Goal: Task Accomplishment & Management: Manage account settings

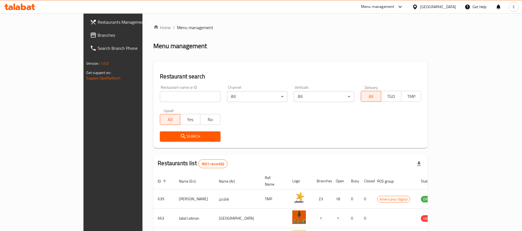
click at [171, 96] on input "search" at bounding box center [190, 96] width 60 height 11
click at [447, 9] on div "Qatar" at bounding box center [438, 7] width 36 height 6
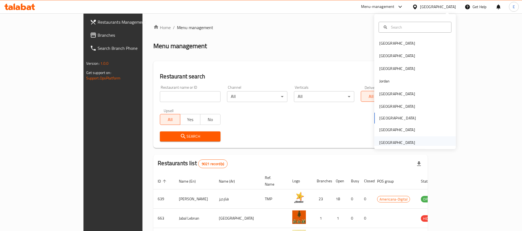
click at [386, 142] on div "[GEOGRAPHIC_DATA]" at bounding box center [397, 143] width 36 height 6
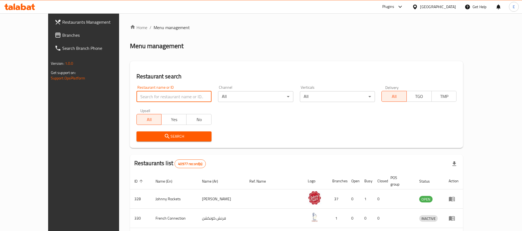
click at [187, 95] on input "search" at bounding box center [174, 96] width 75 height 11
type input "home diner"
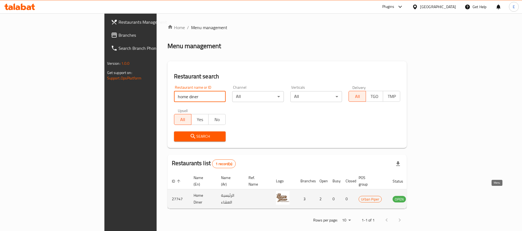
click at [428, 197] on icon "enhanced table" at bounding box center [425, 199] width 6 height 5
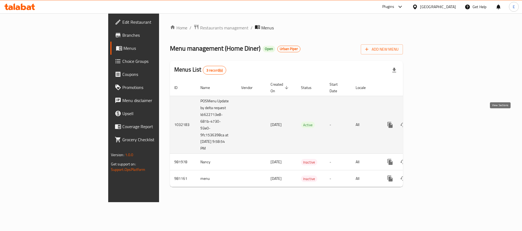
click at [433, 122] on icon "enhanced table" at bounding box center [429, 125] width 7 height 7
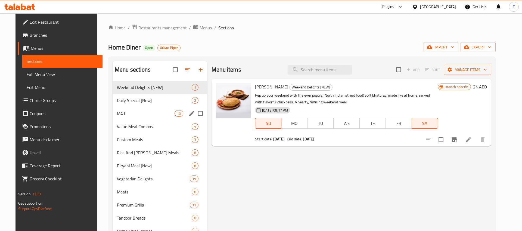
click at [145, 117] on div "M41 10" at bounding box center [160, 113] width 95 height 13
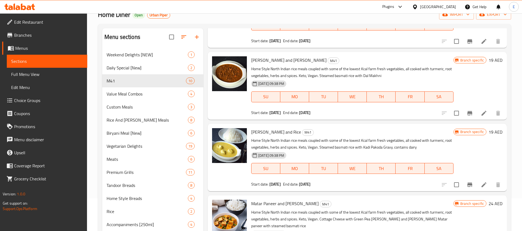
scroll to position [288, 0]
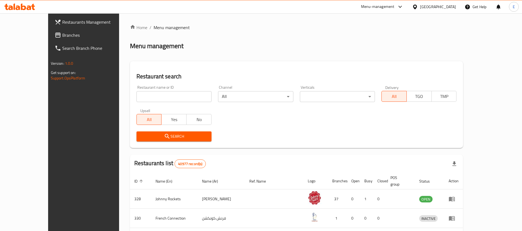
click at [137, 95] on input "search" at bounding box center [174, 96] width 75 height 11
type input "fern el balad"
click button "Search" at bounding box center [174, 136] width 75 height 10
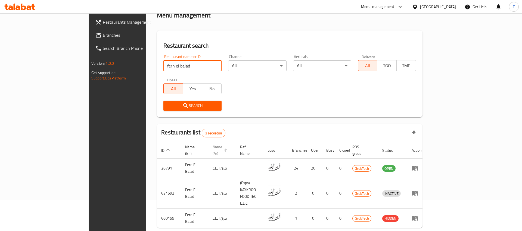
scroll to position [40, 0]
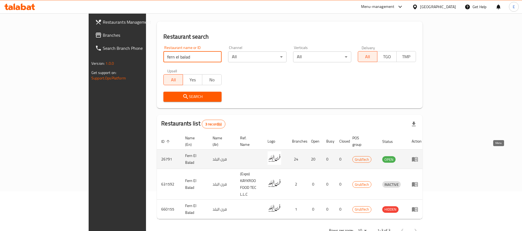
click at [418, 156] on icon "enhanced table" at bounding box center [415, 159] width 7 height 7
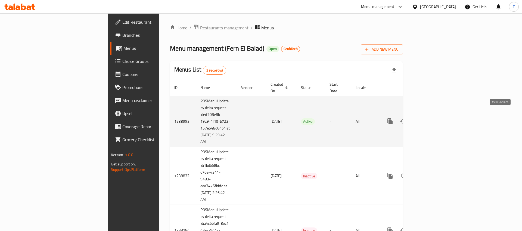
click at [433, 118] on icon "enhanced table" at bounding box center [429, 121] width 7 height 7
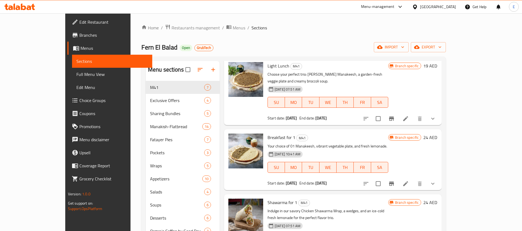
scroll to position [85, 0]
